Goal: Task Accomplishment & Management: Use online tool/utility

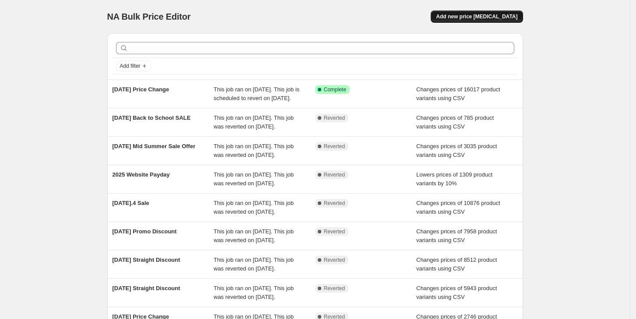
click at [476, 14] on span "Add new price [MEDICAL_DATA]" at bounding box center [476, 16] width 81 height 7
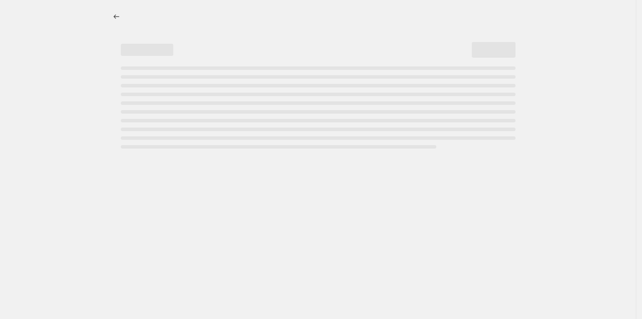
select select "percentage"
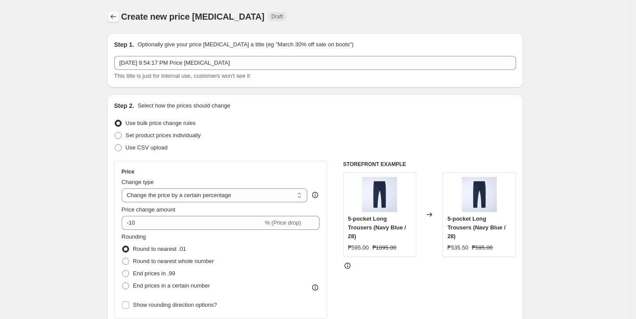
click at [114, 16] on icon "Price change jobs" at bounding box center [113, 16] width 9 height 9
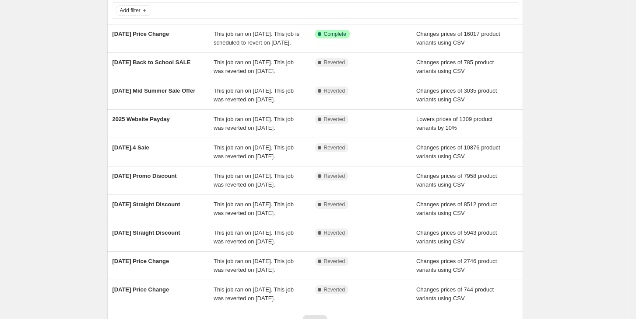
scroll to position [58, 0]
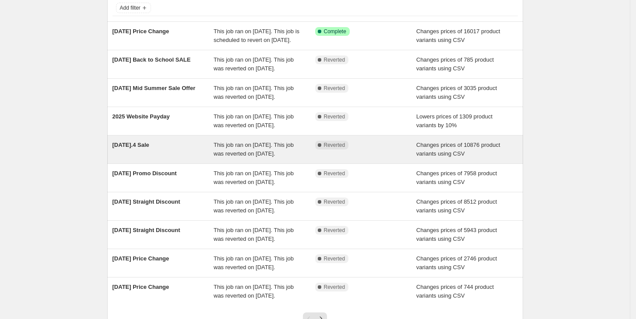
click at [198, 158] on div "[DATE].4 Sale" at bounding box center [163, 150] width 102 height 18
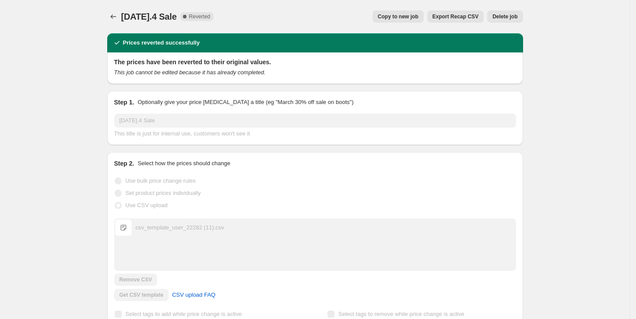
click at [396, 16] on span "Copy to new job" at bounding box center [398, 16] width 41 height 7
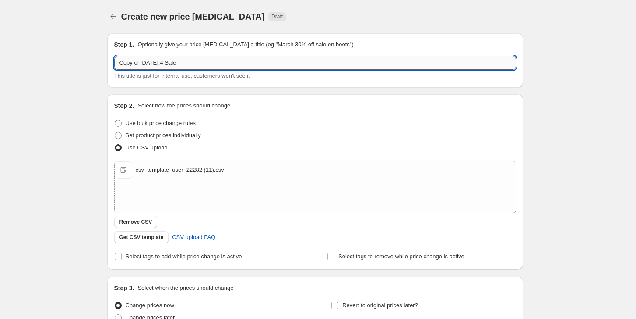
click at [229, 66] on input "Copy of [DATE].4 Sale" at bounding box center [315, 63] width 402 height 14
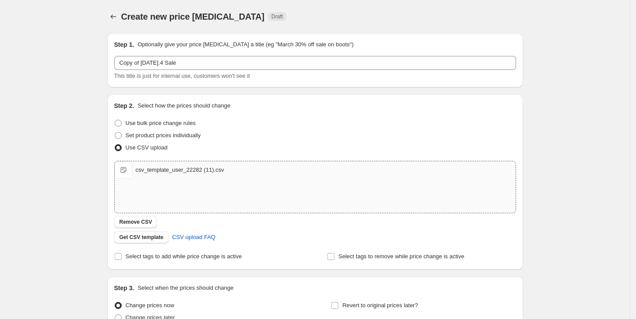
click at [128, 170] on span "csv_template_user_22282 (11).csv" at bounding box center [124, 170] width 18 height 18
click at [161, 240] on span "Get CSV template" at bounding box center [141, 237] width 44 height 7
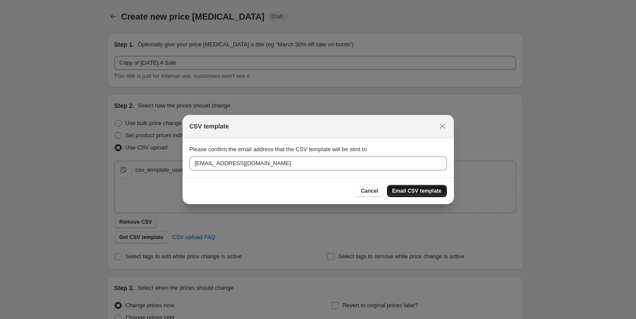
click at [423, 188] on span "Email CSV template" at bounding box center [416, 191] width 49 height 7
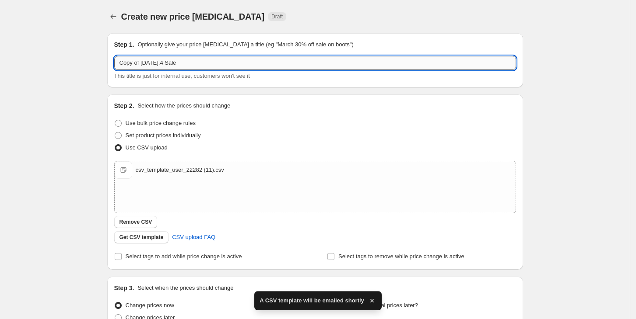
click at [147, 58] on input "Copy of [DATE].4 Sale" at bounding box center [315, 63] width 402 height 14
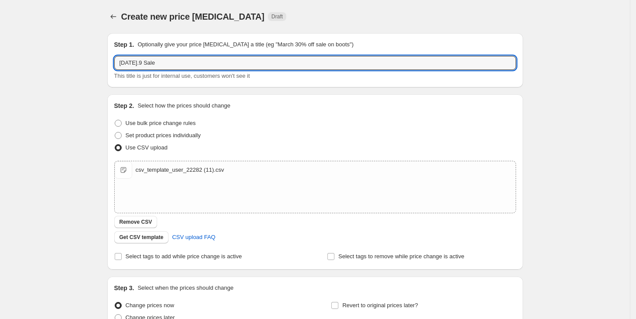
type input "[DATE].9 Sale"
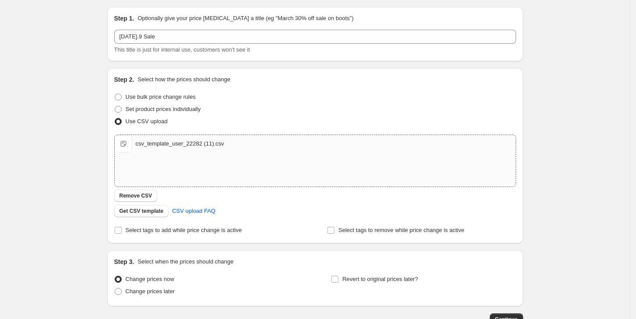
scroll to position [27, 0]
click at [147, 193] on span "Remove CSV" at bounding box center [135, 195] width 33 height 7
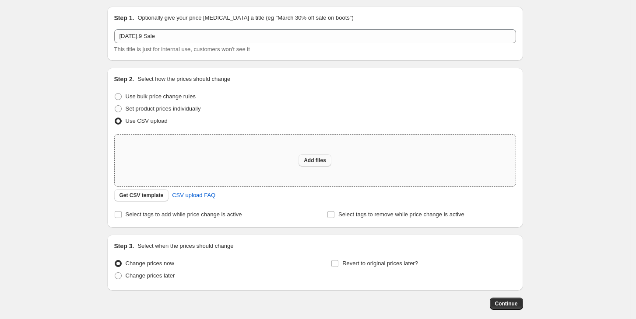
click at [312, 166] on button "Add files" at bounding box center [314, 160] width 33 height 12
type input "C:\fakepath\TRN-Shopify 9.9.xlsx"
click at [310, 165] on button "Add files" at bounding box center [314, 160] width 33 height 12
type input "C:\fakepath\TRN-Shopify 9.9.csv"
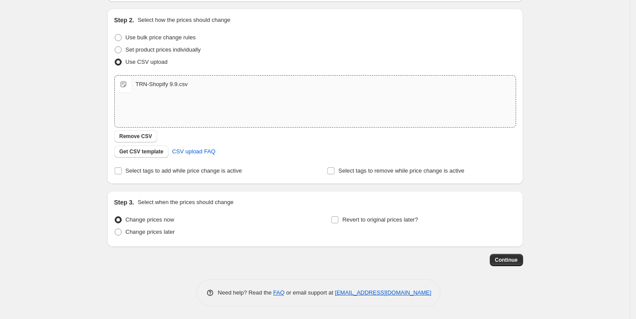
scroll to position [70, 0]
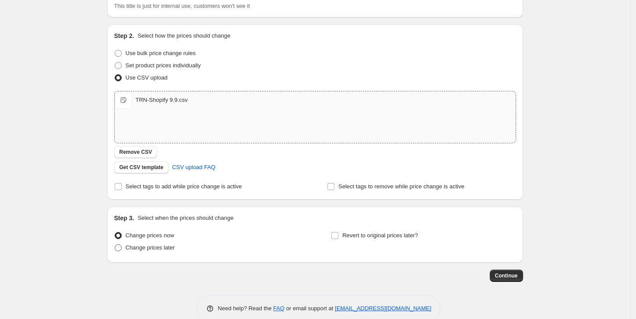
click at [166, 248] on span "Change prices later" at bounding box center [150, 248] width 49 height 7
click at [115, 245] on input "Change prices later" at bounding box center [115, 245] width 0 height 0
radio input "true"
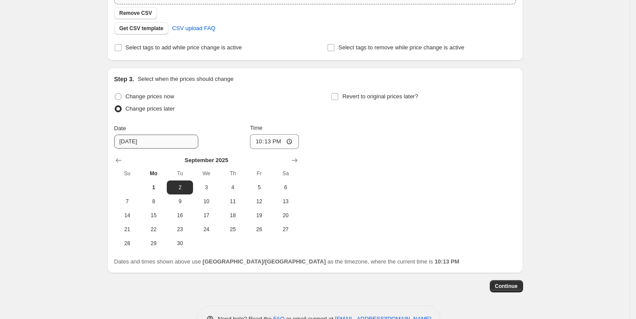
scroll to position [210, 0]
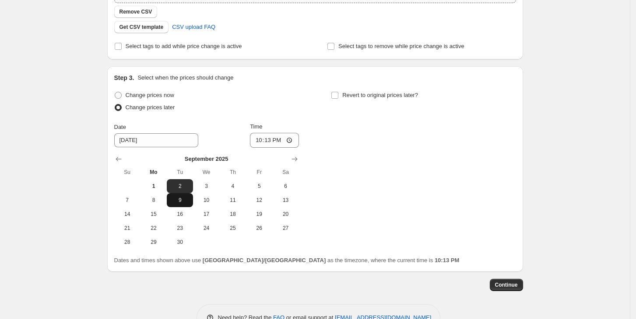
click at [180, 200] on span "9" at bounding box center [179, 200] width 19 height 7
type input "[DATE]"
click at [262, 140] on input "22:13" at bounding box center [274, 140] width 49 height 15
type input "00:00"
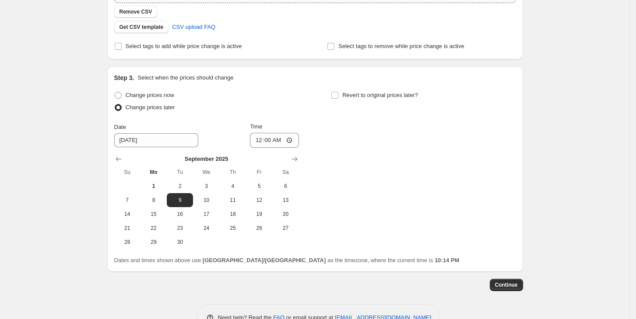
click at [420, 178] on div "Change prices now Change prices later Date [DATE] Time 00:00 [DATE] Su Mo Tu We…" at bounding box center [315, 169] width 402 height 160
click at [338, 95] on input "Revert to original prices later?" at bounding box center [334, 95] width 7 height 7
checkbox input "true"
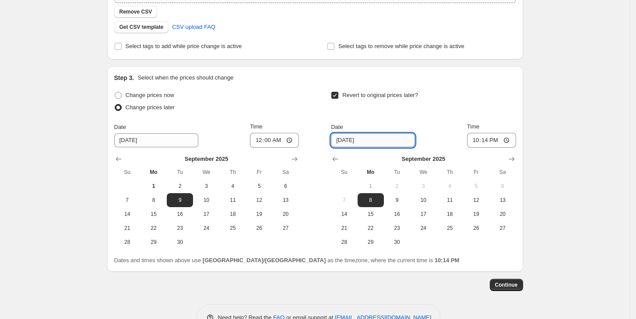
click at [347, 142] on input "[DATE]" at bounding box center [373, 140] width 84 height 14
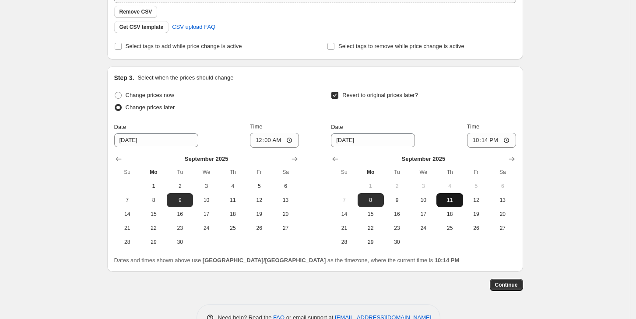
click at [449, 197] on span "11" at bounding box center [449, 200] width 19 height 7
type input "[DATE]"
click at [479, 139] on input "22:14" at bounding box center [491, 140] width 49 height 15
type input "23:59"
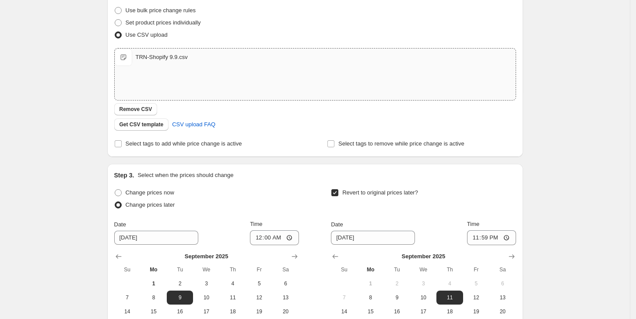
scroll to position [114, 0]
click at [310, 203] on div "Change prices now Change prices later Date [DATE] Time 00:00 [DATE] Su Mo Tu We…" at bounding box center [315, 266] width 402 height 160
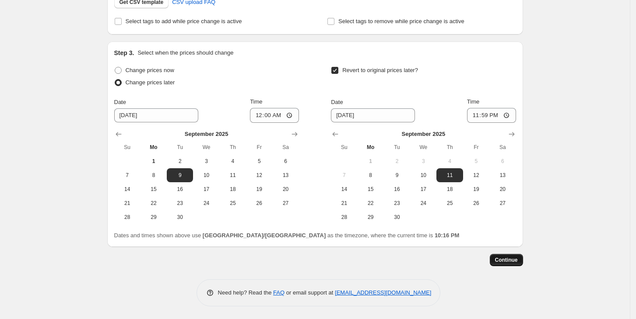
click at [509, 254] on button "Continue" at bounding box center [506, 260] width 33 height 12
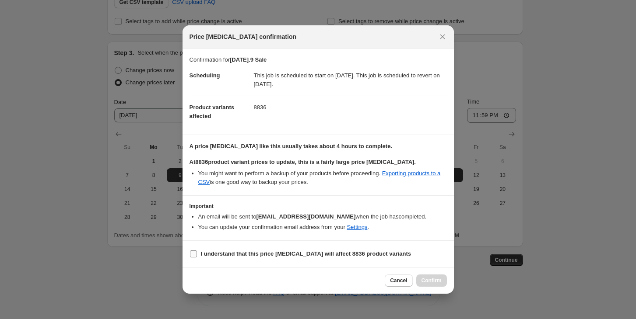
click at [196, 253] on input "I understand that this price [MEDICAL_DATA] will affect 8836 product variants" at bounding box center [193, 254] width 7 height 7
checkbox input "true"
click at [430, 276] on button "Confirm" at bounding box center [431, 281] width 31 height 12
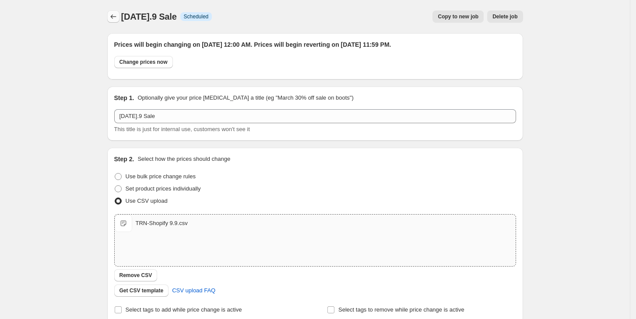
click at [118, 20] on icon "Price change jobs" at bounding box center [113, 16] width 9 height 9
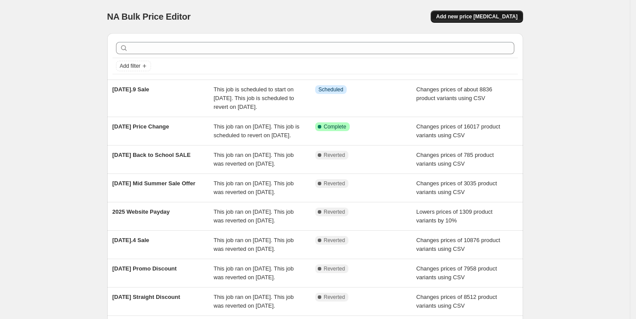
click at [472, 17] on span "Add new price [MEDICAL_DATA]" at bounding box center [476, 16] width 81 height 7
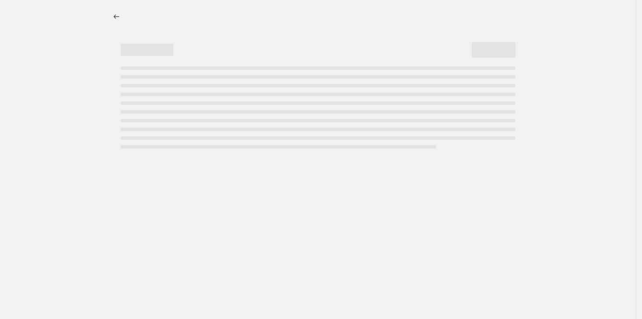
select select "percentage"
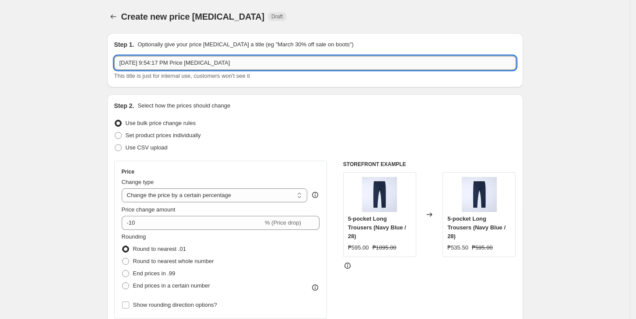
click at [186, 57] on input "[DATE] 9:54:17 PM Price [MEDICAL_DATA]" at bounding box center [315, 63] width 402 height 14
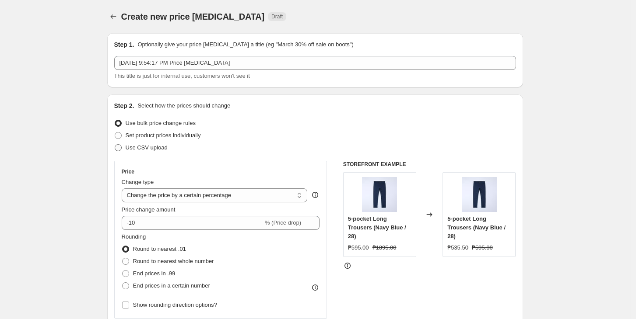
click at [168, 144] on span "Use CSV upload" at bounding box center [147, 147] width 42 height 7
click at [115, 144] on input "Use CSV upload" at bounding box center [115, 144] width 0 height 0
radio input "true"
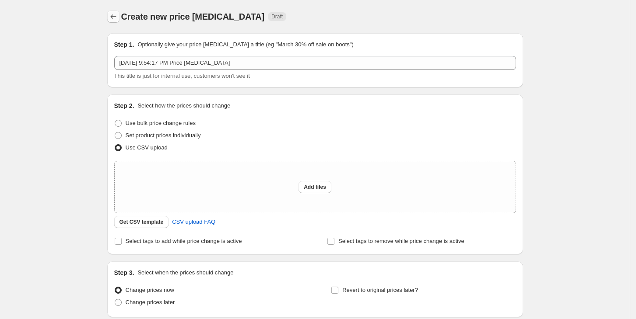
click at [118, 16] on icon "Price change jobs" at bounding box center [113, 16] width 9 height 9
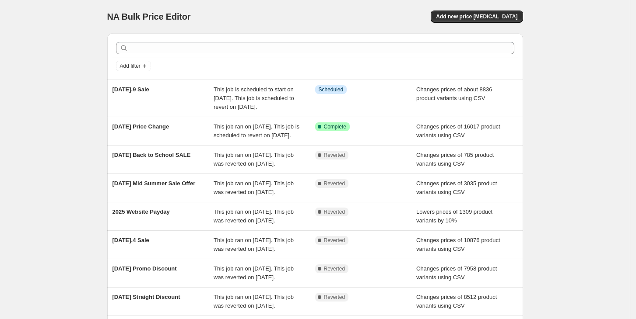
click at [317, 8] on div "NA Bulk Price Editor. This page is ready NA Bulk Price Editor Add new price [ME…" at bounding box center [315, 16] width 416 height 33
